Goal: Use online tool/utility: Utilize a website feature to perform a specific function

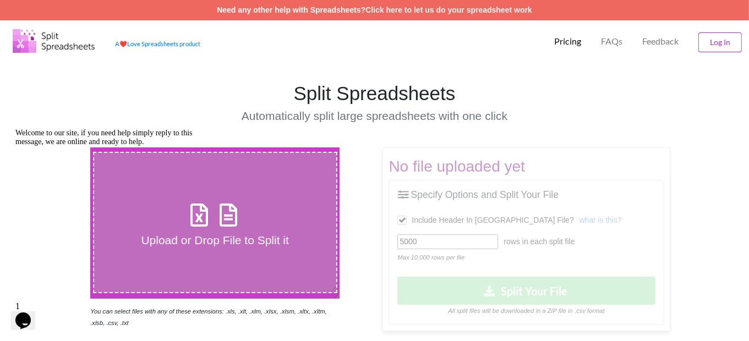
click at [263, 189] on label "Upload or Drop File to Split it" at bounding box center [215, 222] width 244 height 141
click at [56, 148] on input "Upload or Drop File to Split it" at bounding box center [56, 148] width 0 height 0
type input "C:\fakepath\Spribe-Upload-23-08-ZM.xlsx"
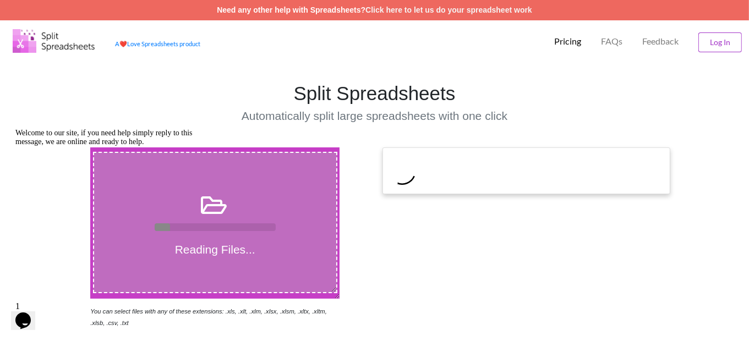
click at [246, 218] on div "Reading Files..." at bounding box center [215, 222] width 242 height 68
click at [56, 148] on input "Reading Files..." at bounding box center [56, 148] width 0 height 0
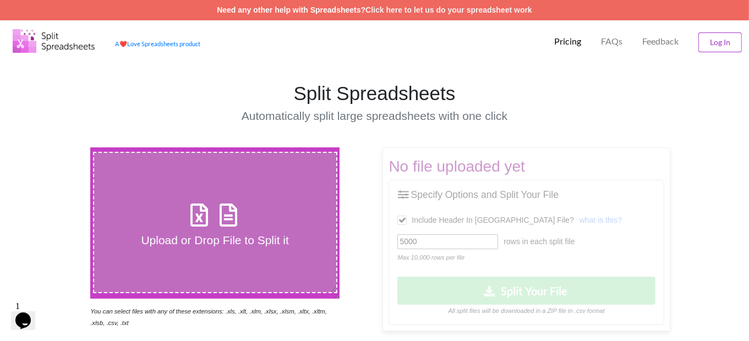
click at [224, 193] on label "Upload or Drop File to Split it" at bounding box center [215, 222] width 244 height 141
click at [56, 148] on input "Upload or Drop File to Split it" at bounding box center [56, 148] width 0 height 0
type input "C:\fakepath\Spribe-Upload-23-08-ZM.xlsx"
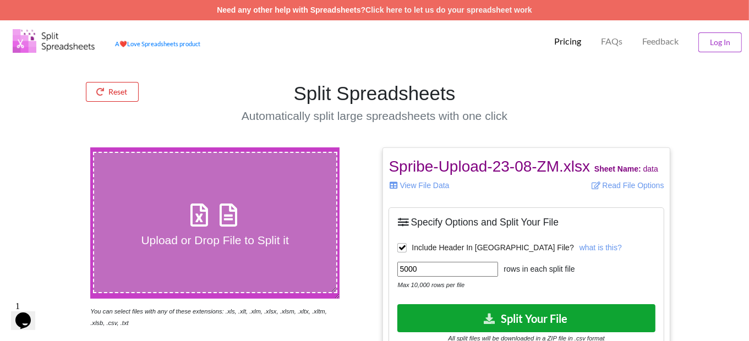
click at [479, 314] on button "Split Your File" at bounding box center [526, 318] width 258 height 28
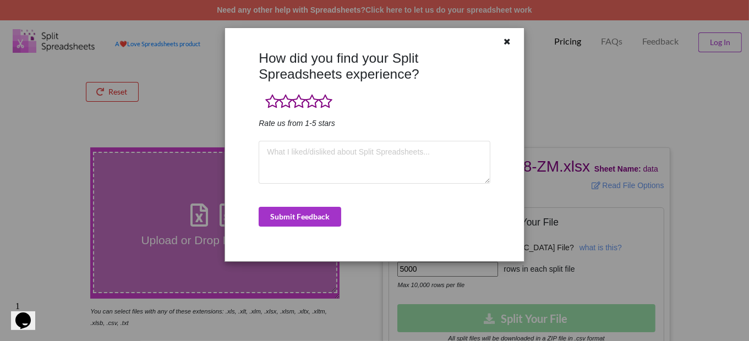
click at [508, 44] on icon at bounding box center [507, 40] width 9 height 8
